Goal: Information Seeking & Learning: Understand process/instructions

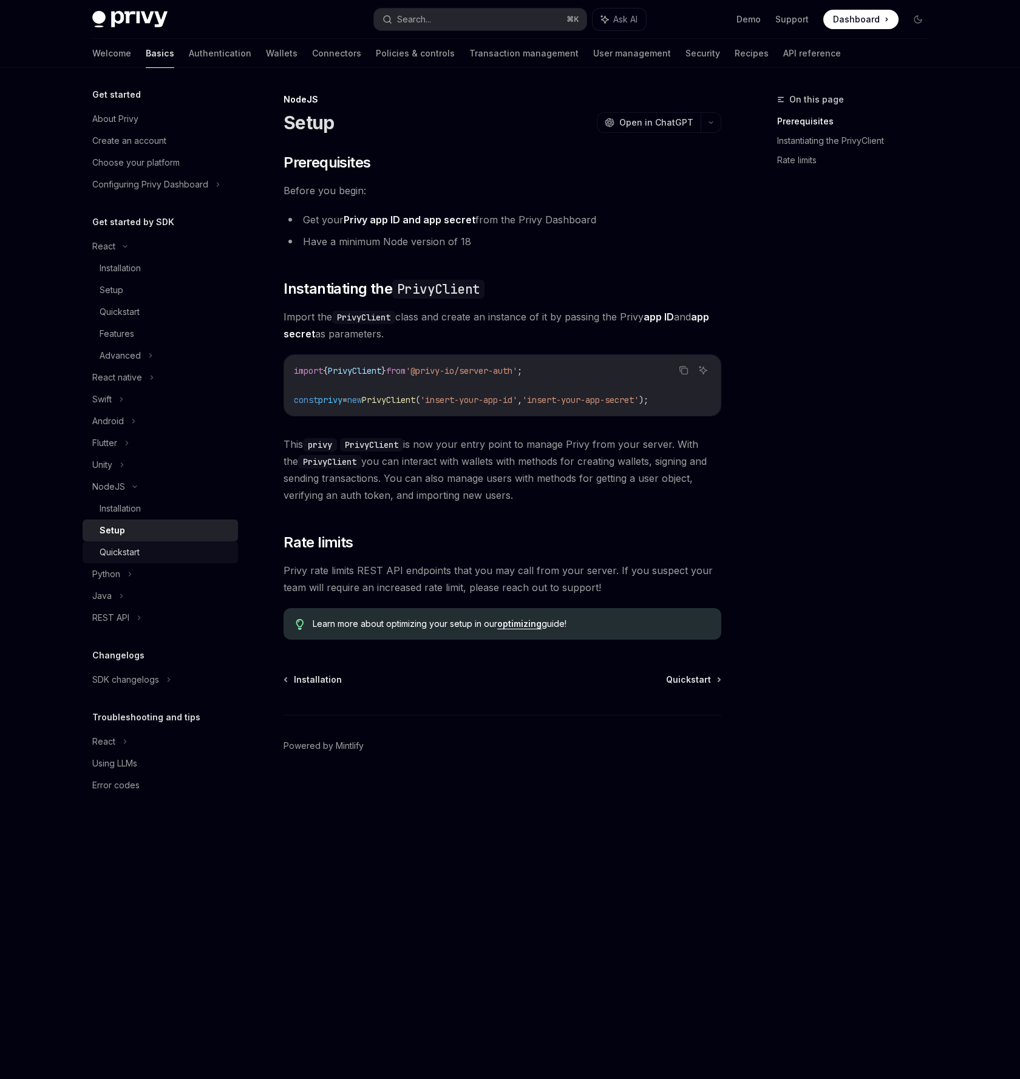
click at [172, 555] on div "Quickstart" at bounding box center [165, 552] width 131 height 15
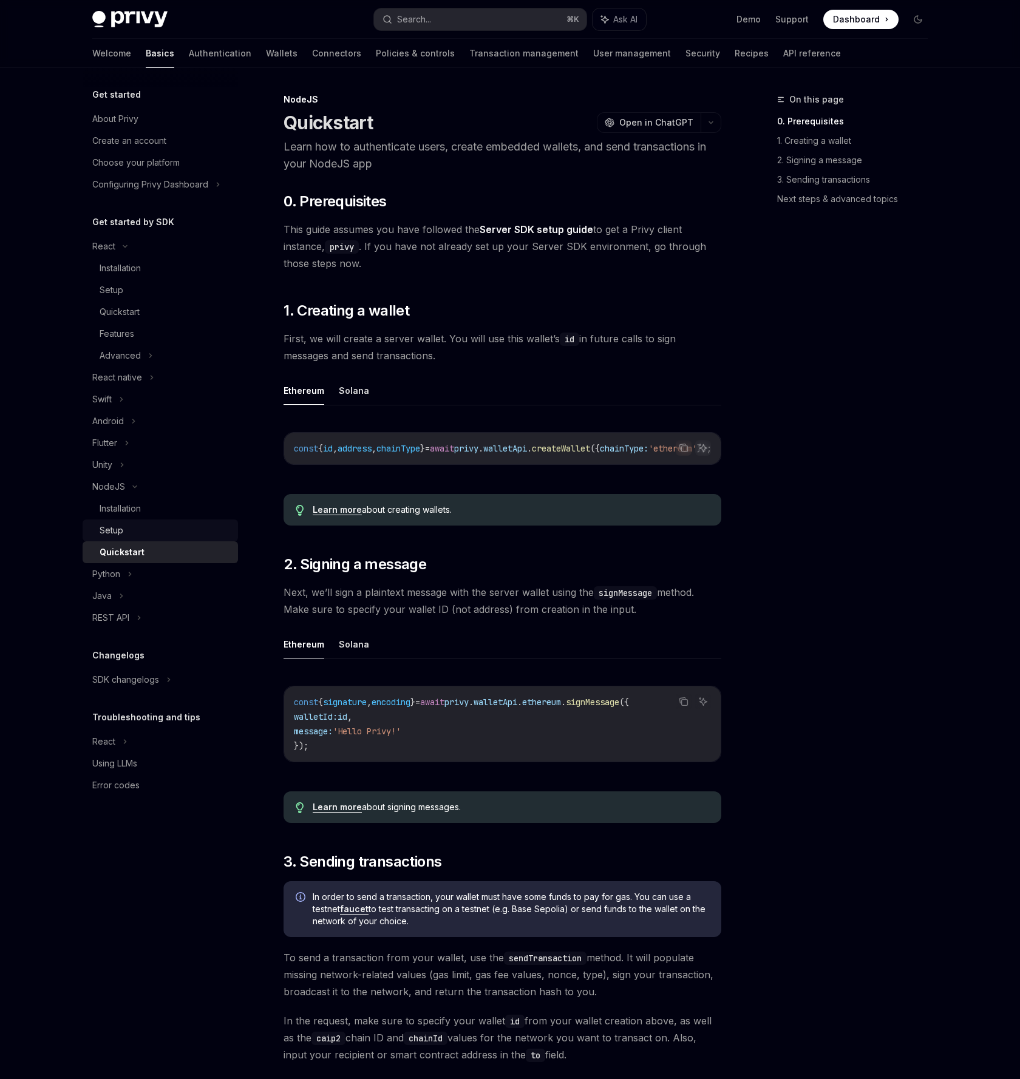
click at [164, 536] on div "Setup" at bounding box center [165, 530] width 131 height 15
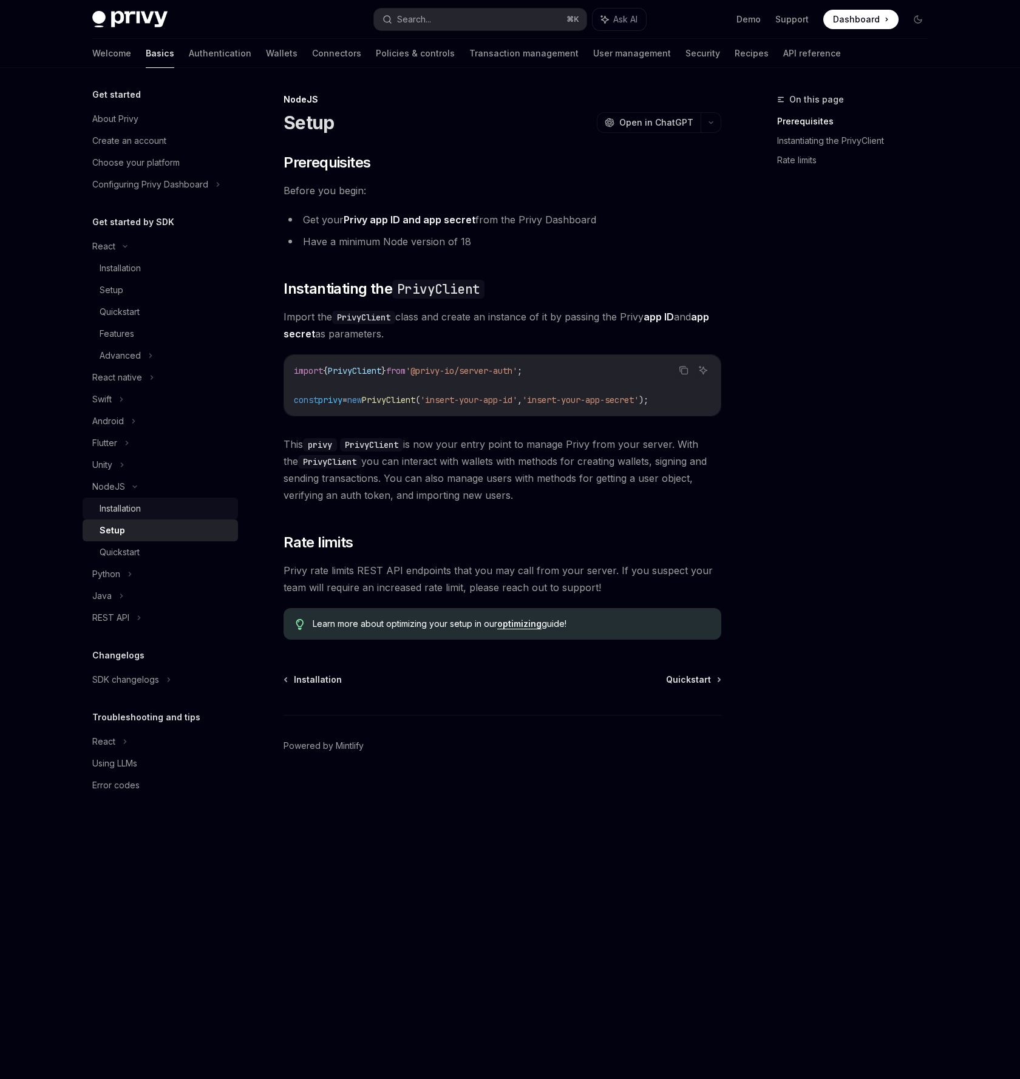
click at [163, 517] on link "Installation" at bounding box center [160, 509] width 155 height 22
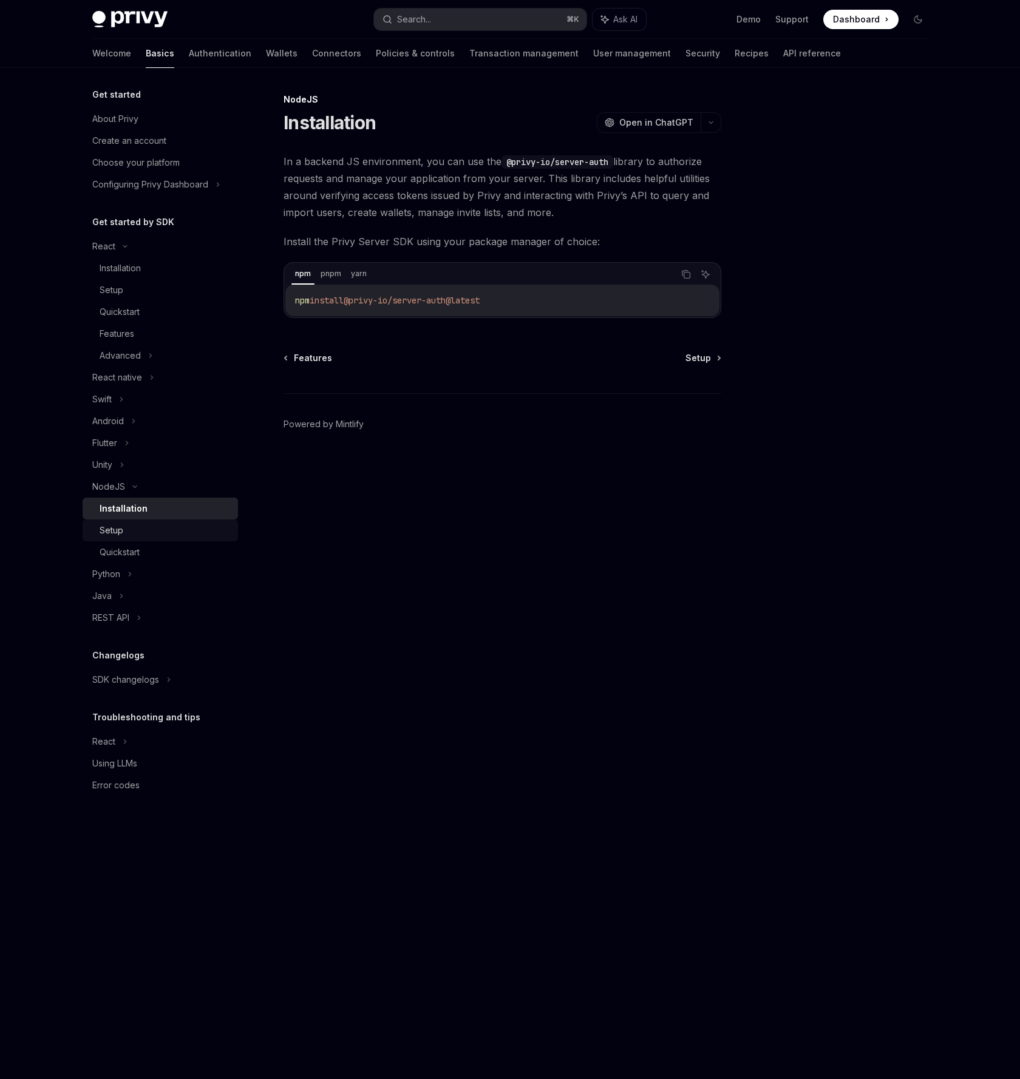
click at [159, 526] on div "Setup" at bounding box center [165, 530] width 131 height 15
type textarea "*"
